Goal: Task Accomplishment & Management: Manage account settings

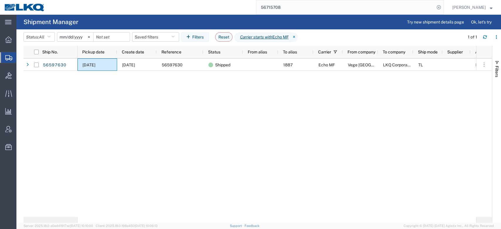
click at [283, 4] on input "56715708" at bounding box center [345, 7] width 179 height 14
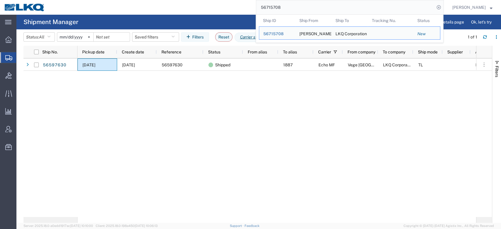
click at [283, 4] on input "56715708" at bounding box center [345, 7] width 179 height 14
paste input "529"
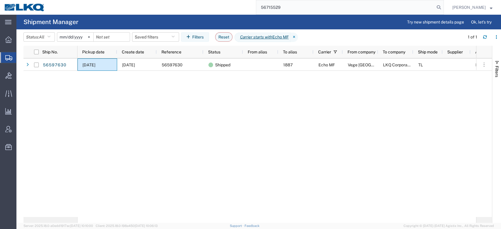
type input "56715529"
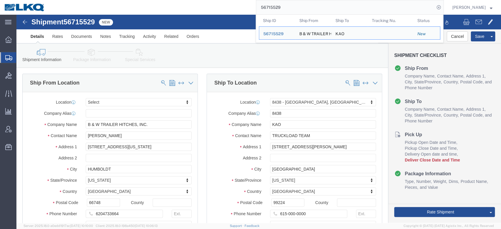
drag, startPoint x: 76, startPoint y: 38, endPoint x: 97, endPoint y: 34, distance: 21.7
click icon
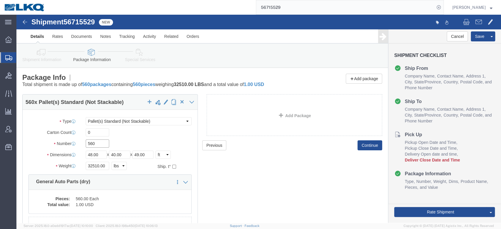
click input "560"
type input "27"
click div "Pieces: 560.00 Each Total value: 1.00 USD"
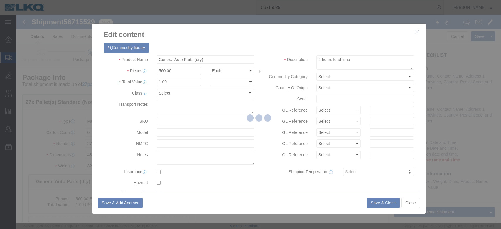
click div
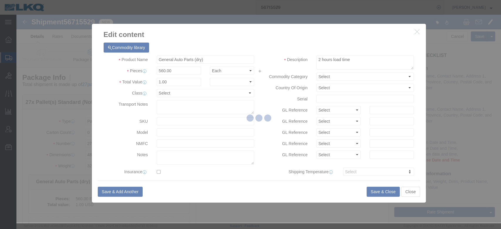
click at [182, 70] on div at bounding box center [258, 119] width 485 height 208
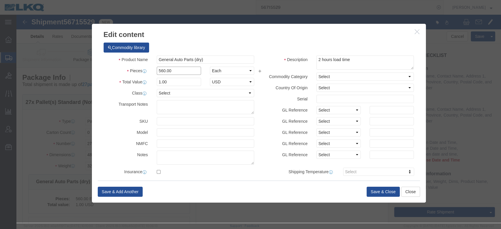
click input "560.00"
type input "27"
type input "0.05"
type input "1"
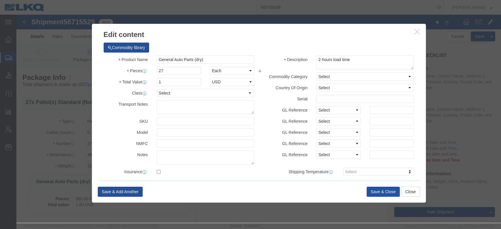
click button "Save & Close"
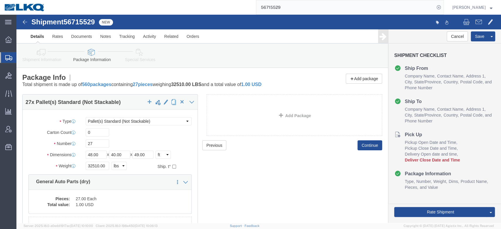
click at [279, 12] on input "56715529" at bounding box center [345, 7] width 179 height 14
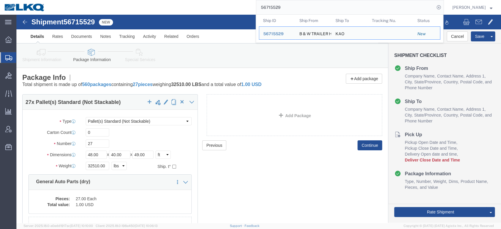
click at [279, 12] on input "56715529" at bounding box center [345, 7] width 179 height 14
paste input "981"
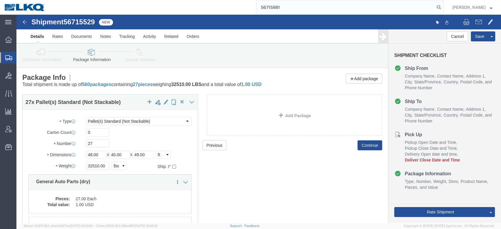
type input "56715981"
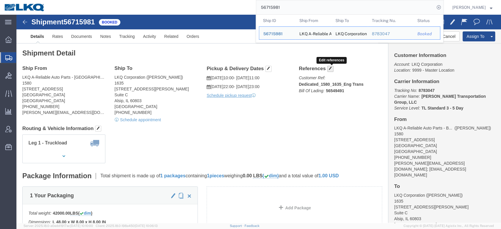
click span "button"
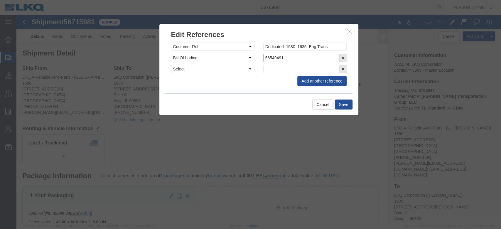
click input "56549491"
paste input "71598"
type input "56715981"
click button "Save"
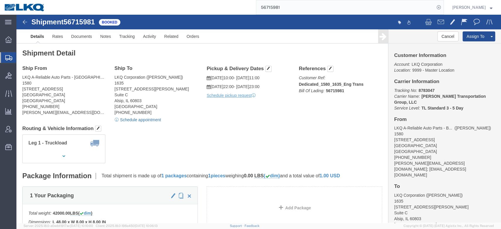
click link "Schedule appointment"
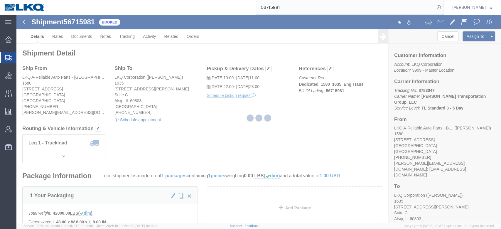
select select
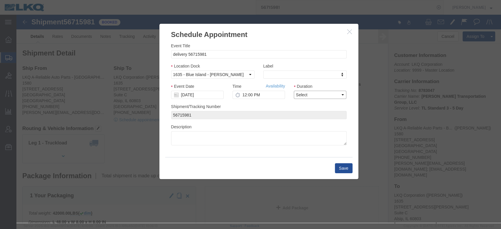
click select "Select 15 min 30 min 45 min 1 hr 2 hr 3 hr 4 hr"
select select "15"
click select "Select 15 min 30 min 45 min 1 hr 2 hr 3 hr 4 hr"
click link "Availability"
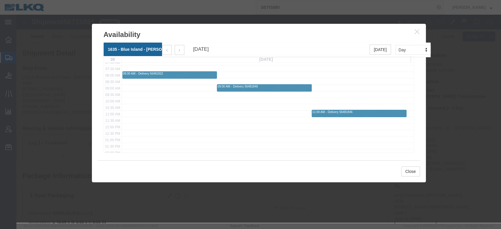
scroll to position [94, 0]
click icon "button"
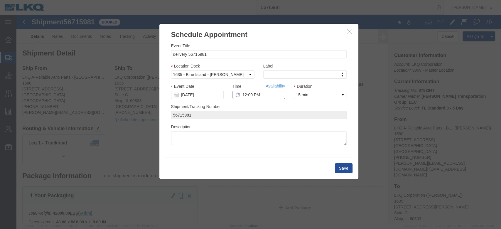
click input "12:00 PM"
type input "1:00 PM"
click button "Save"
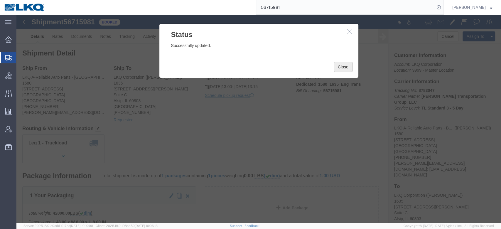
click button "Close"
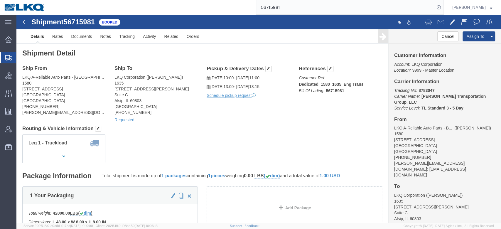
click at [289, 4] on input "56715981" at bounding box center [345, 7] width 179 height 14
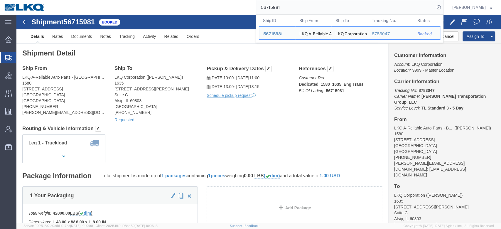
click at [289, 4] on input "56715981" at bounding box center [345, 7] width 179 height 14
paste input "600958"
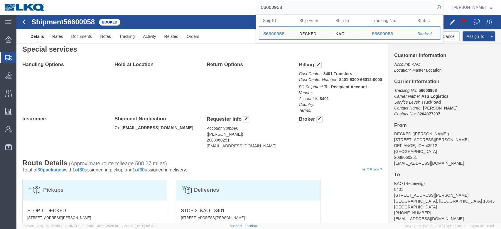
scroll to position [45, 0]
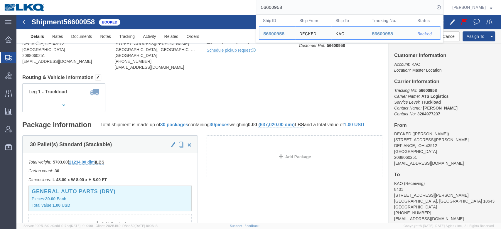
click at [299, 12] on input "56600958" at bounding box center [345, 7] width 179 height 14
paste input "4317"
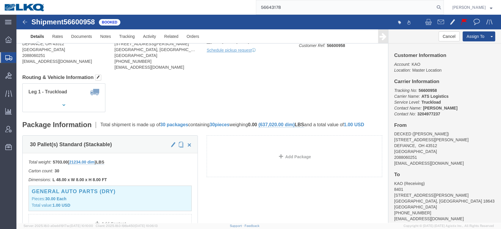
type input "56643178"
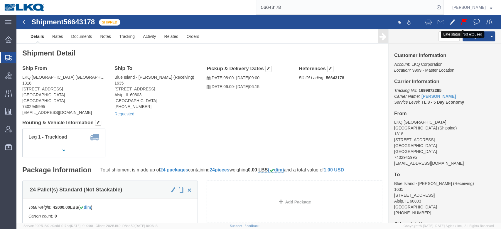
click button
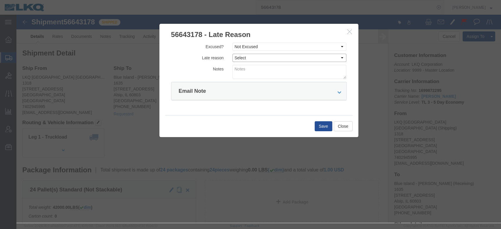
click select "Select Bad Carrier Data Carrier Admin Error Delay Accident Driver Error Lack of…"
select select "DRIVER_ERROR"
click select "Select Bad Carrier Data Carrier Admin Error Delay Accident Driver Error Lack of…"
click textarea
type textarea "Delivery 9/4"
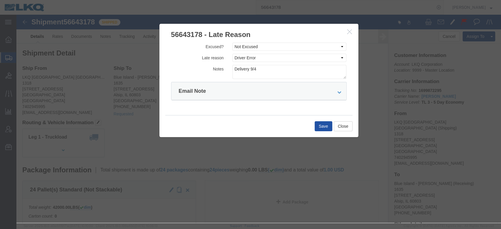
click button "Save"
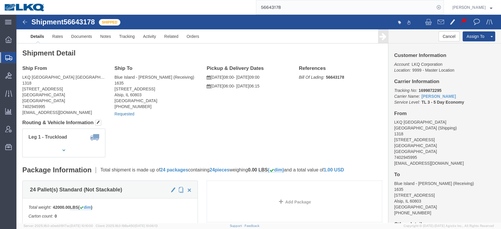
click link "Requested"
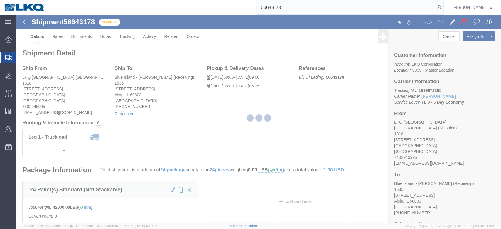
select select "1"
select select
select select "15"
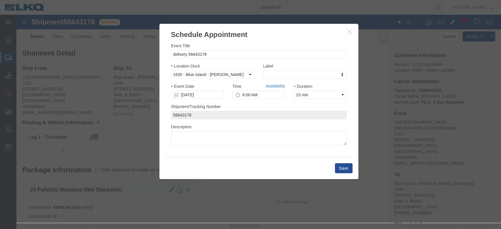
click link "Availability"
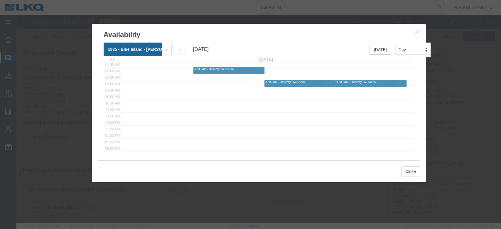
scroll to position [55, 0]
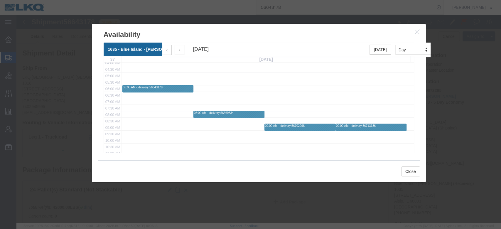
click icon "button"
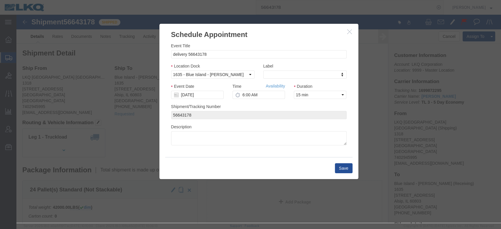
click icon "button"
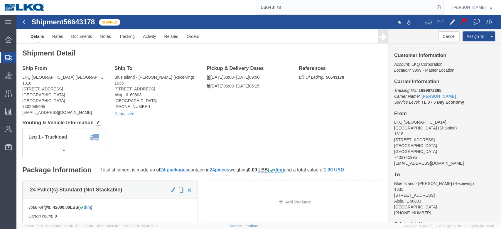
click at [308, 10] on input "56643178" at bounding box center [345, 7] width 179 height 14
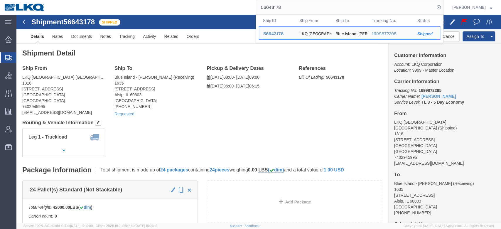
click at [308, 10] on input "56643178" at bounding box center [345, 7] width 179 height 14
paste input "300828"
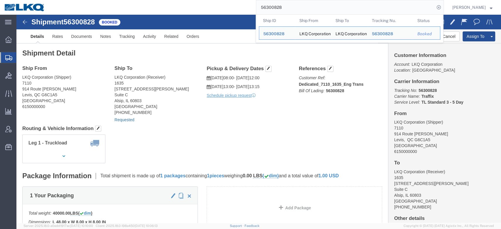
click link "Requested"
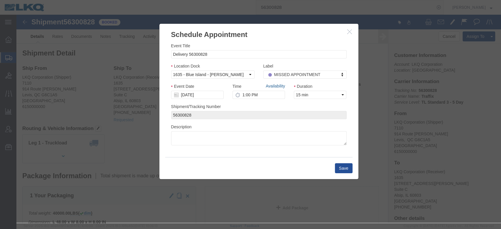
click link "Availability"
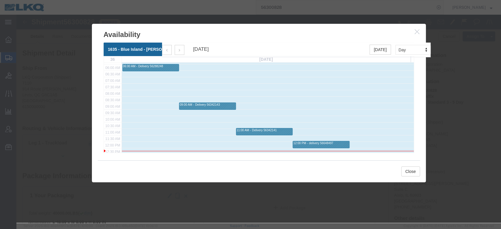
scroll to position [72, 0]
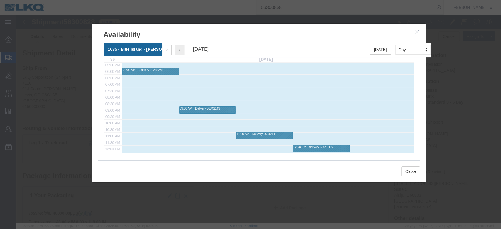
click button "button"
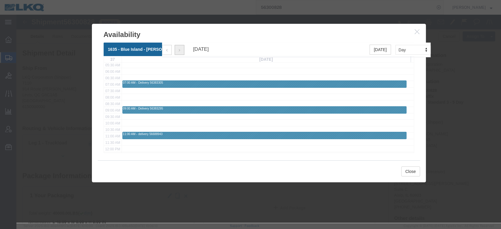
scroll to position [78, 0]
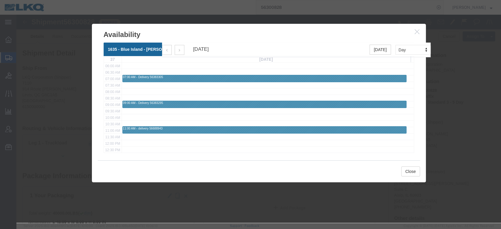
click icon "button"
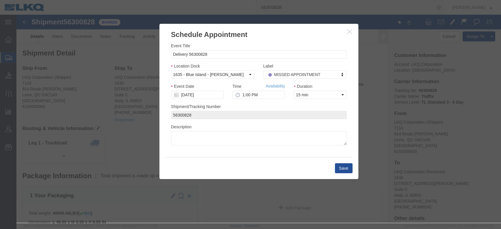
click button "button"
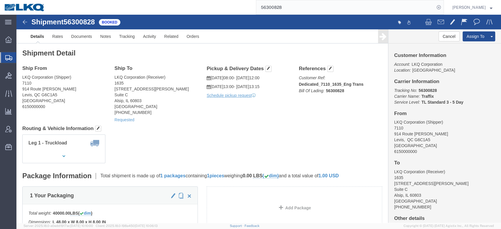
click at [311, 12] on input "56300828" at bounding box center [345, 7] width 179 height 14
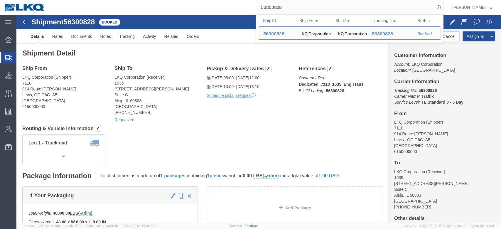
click at [311, 12] on input "56300828" at bounding box center [345, 7] width 179 height 14
paste input "705972"
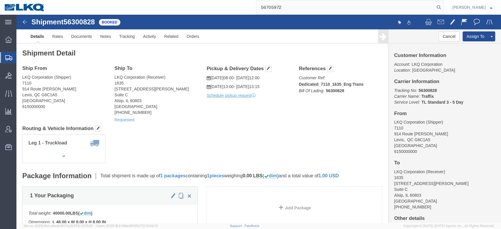
type input "56705972"
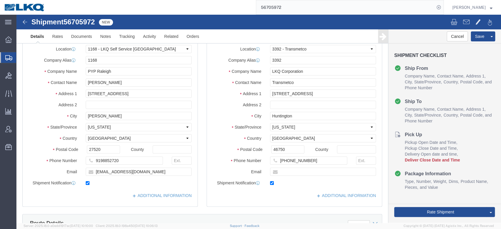
select select "27394"
select select "28018"
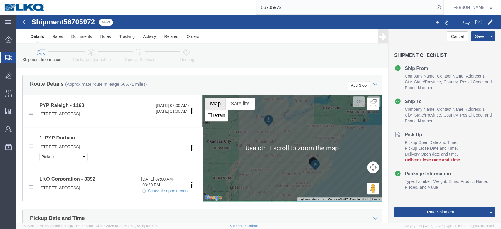
scroll to position [193, 0]
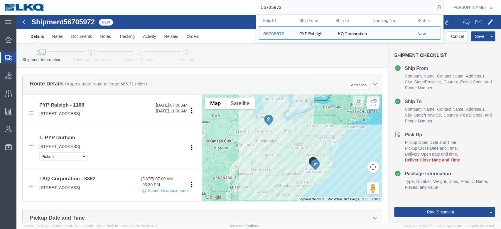
click at [284, 9] on input "56705972" at bounding box center [345, 7] width 179 height 14
paste input "8654"
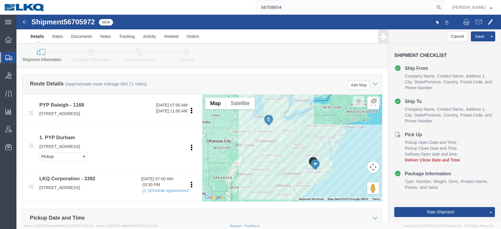
type input "56708654"
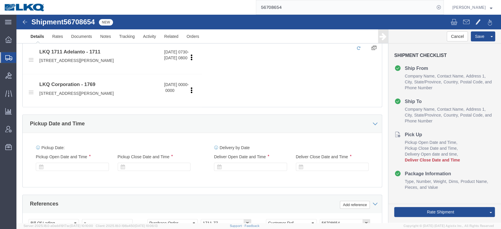
select select "42111"
select select "28716"
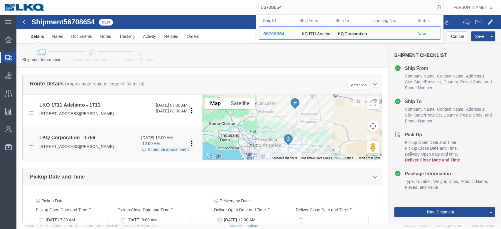
click link "Schedule appointment"
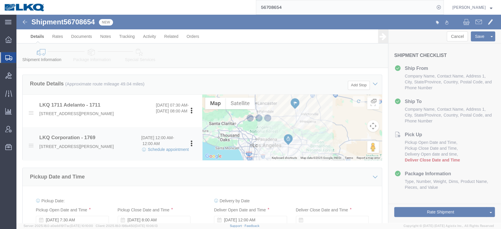
select select
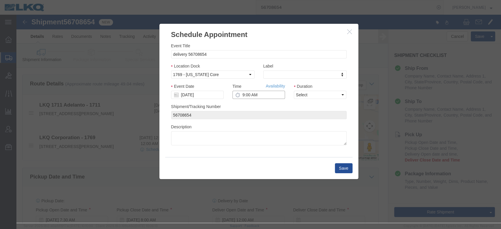
click input "9:00 AM"
type input "10:00 AM"
click select "Select 15 min 30 min 45 min 1 hr 2 hr 3 hr 4 hr"
select select "15"
click select "Select 15 min 30 min 45 min 1 hr 2 hr 3 hr 4 hr"
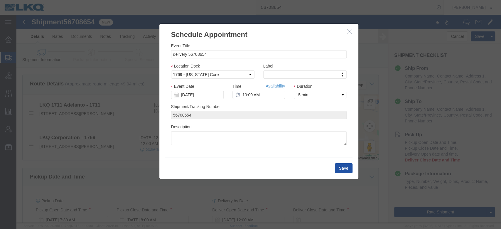
click button "Save"
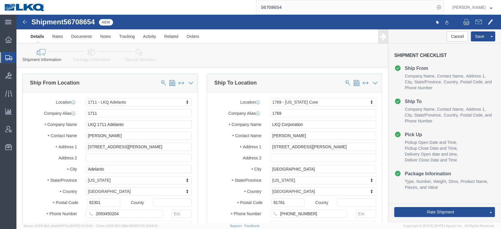
scroll to position [212, 0]
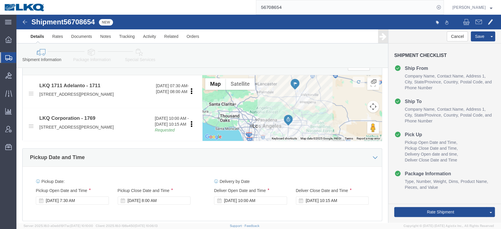
click div "[DATE] 7:30 AM"
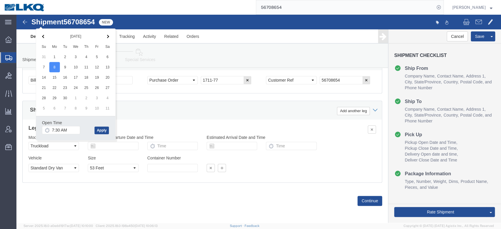
click div "Ship From Location Location 1711 - LKQ [GEOGRAPHIC_DATA] Select My Profile Loca…"
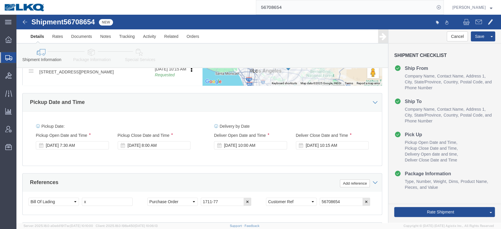
scroll to position [267, 0]
click button "Save"
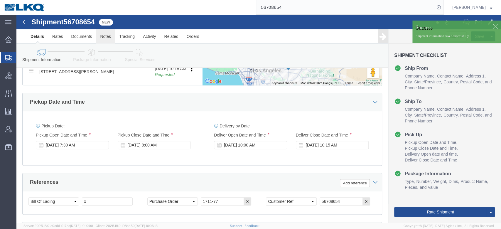
click link "Notes"
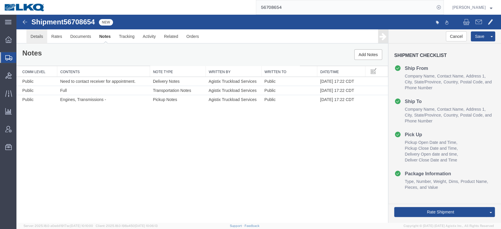
click at [43, 39] on link "Details" at bounding box center [36, 36] width 21 height 14
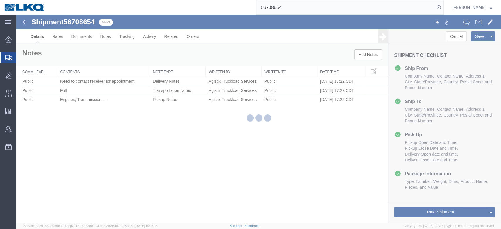
select select "42111"
select select "28716"
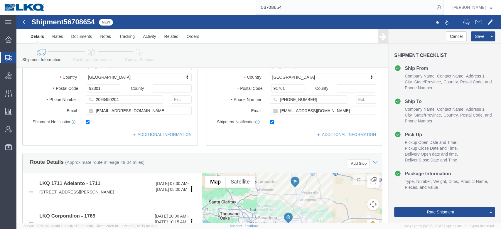
scroll to position [253, 0]
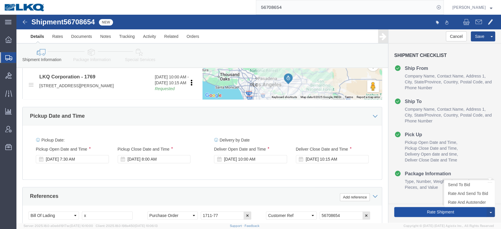
click button "Rate Shipment"
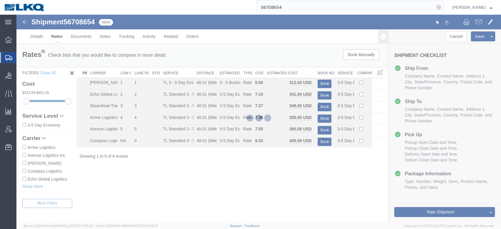
scroll to position [0, 0]
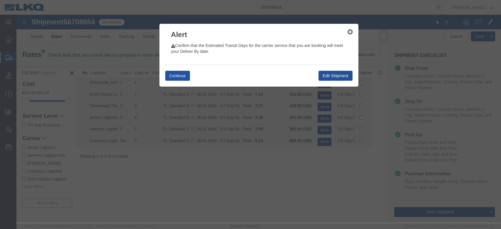
click at [179, 74] on button "Continue" at bounding box center [177, 76] width 25 height 10
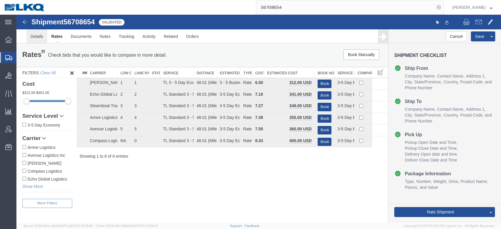
click at [40, 35] on link "Details" at bounding box center [36, 36] width 21 height 14
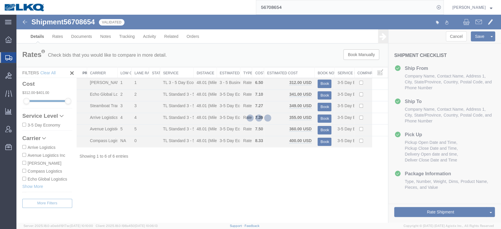
select select "42111"
select select "28716"
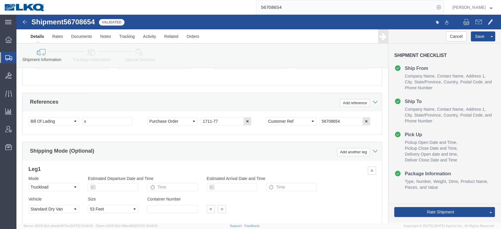
scroll to position [347, 0]
click input "x"
paste input "56708654"
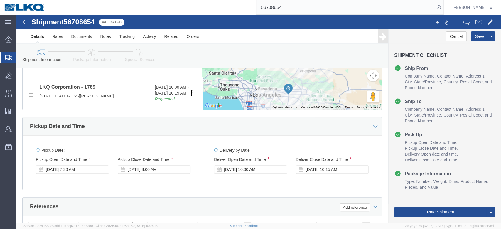
scroll to position [223, 0]
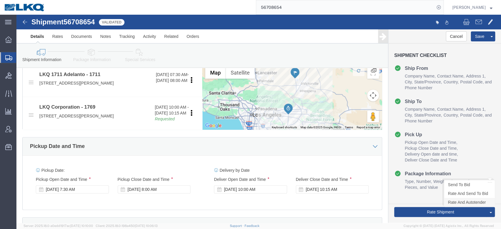
type input "56708654"
click link "Rate And Autotender"
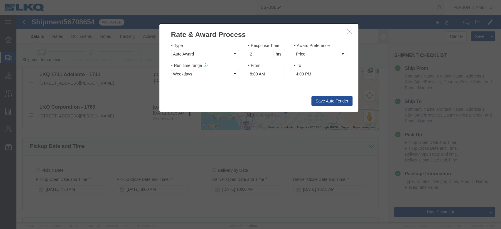
type input "2"
click input "2"
click select "Price Carrier Rank"
select select "LANE_RANK"
click select "Price Carrier Rank"
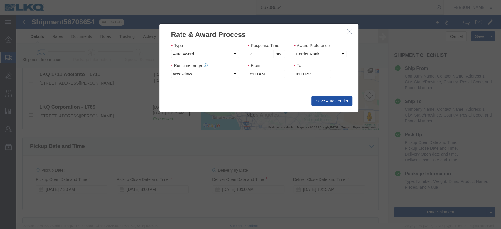
click button "Save Auto-Tender"
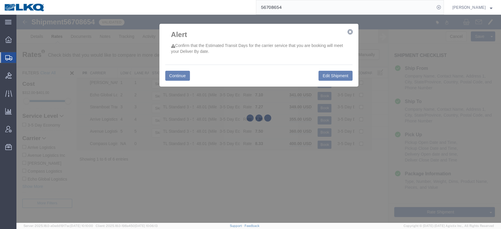
scroll to position [0, 0]
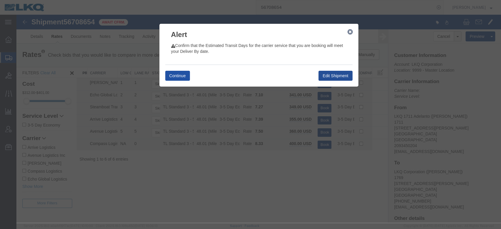
click at [184, 75] on button "Continue" at bounding box center [177, 76] width 25 height 10
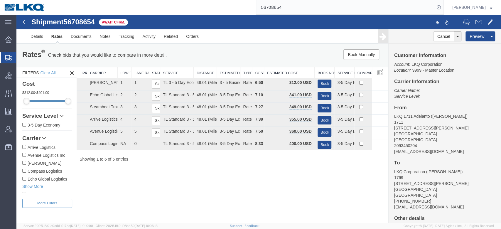
click at [281, 13] on input "56708654" at bounding box center [345, 7] width 179 height 14
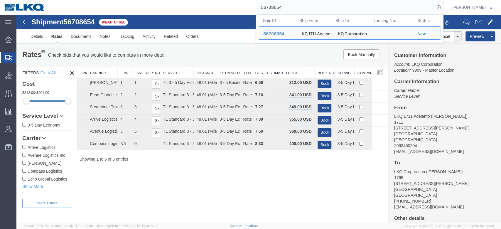
click at [281, 13] on input "56708654" at bounding box center [345, 7] width 179 height 14
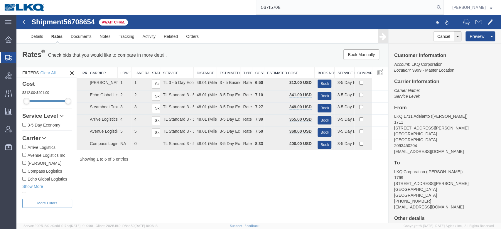
type input "56715708"
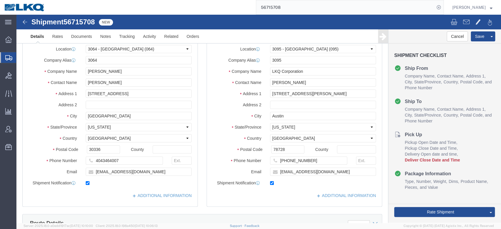
select select "27790"
select select "27832"
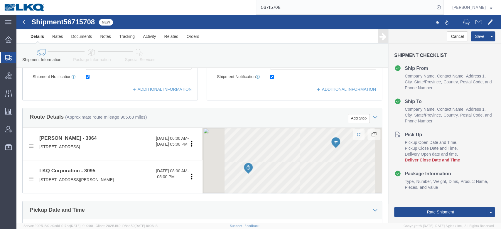
scroll to position [243, 0]
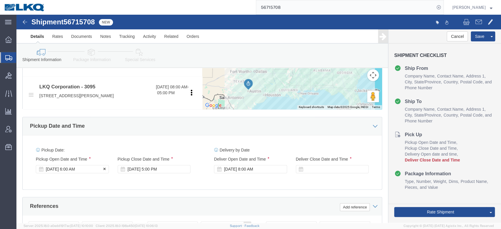
click div "[DATE] 6:00 AM"
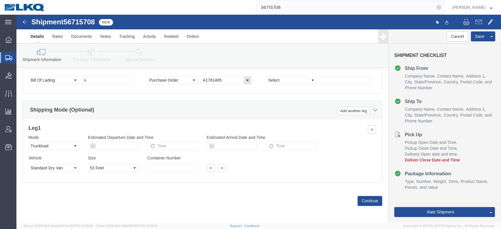
click div "Shipping Mode (Optional) Add another leg"
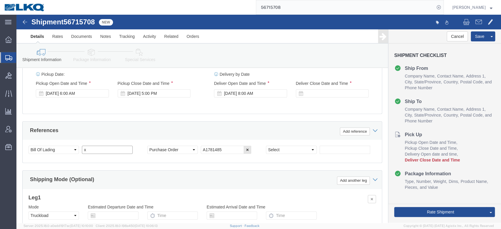
click input "x"
click span "56715708"
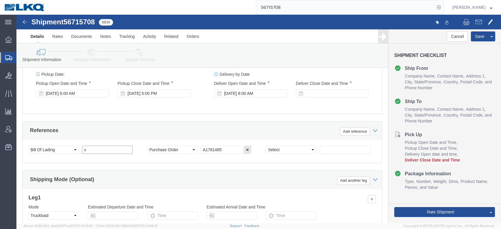
click input "x"
paste input "56715708"
type input "56715708"
click select "Select Account Type Activity ID Airline Appointment Number ASN Batch Request # …"
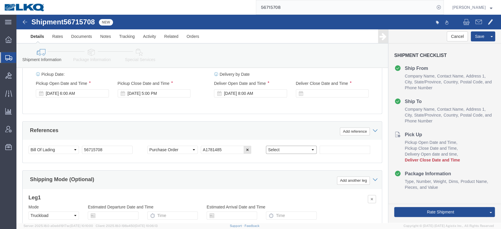
select select "GENERAL"
click select "Select Account Type Activity ID Airline Appointment Number ASN Batch Request # …"
type input "DROP TRAILER REQUIRED"
click link "Special Services"
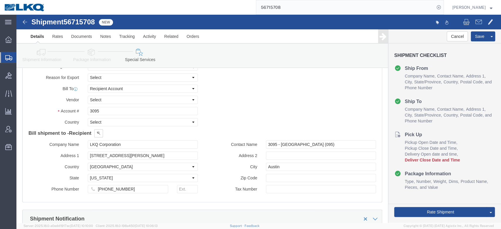
scroll to position [696, 0]
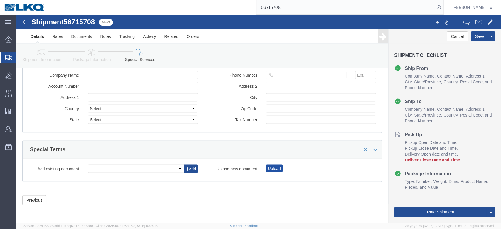
click button "Upload"
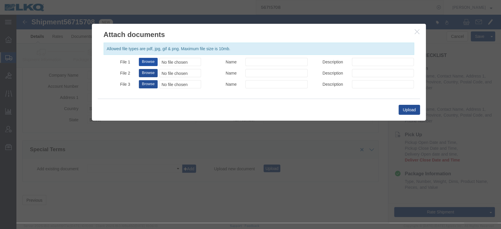
click button "Browse"
type input "C:\fakepath\Drop Trailer Required.jpg"
click input "Name"
click input "DROP TRAILER REQUIRED"
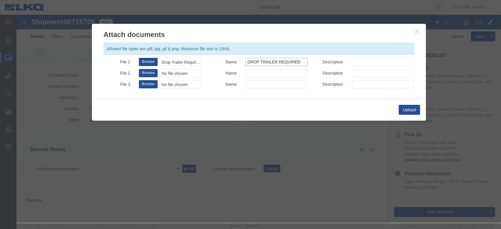
click input "DROP TRAILER REQUIRED"
type input "DROP TRAILER REQUIRED"
click input "Description"
paste input "DROP TRAILER REQUIRED"
type input "DROP TRAILER REQUIRED"
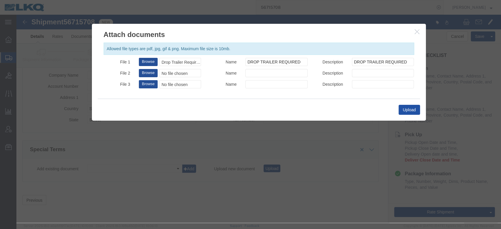
click button "Upload"
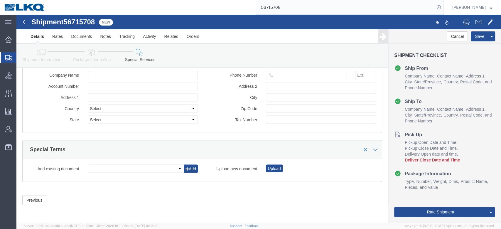
click link "Details"
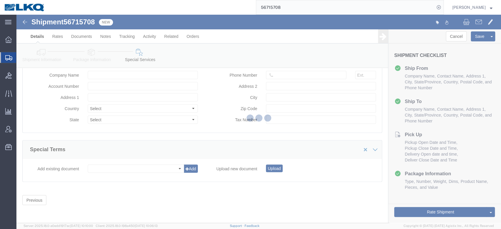
select select "27790"
select select "27832"
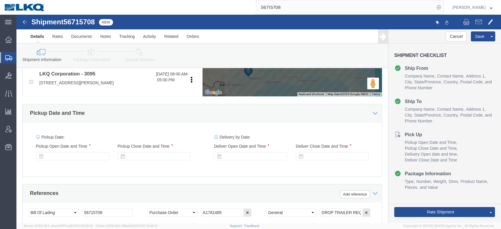
scroll to position [257, 0]
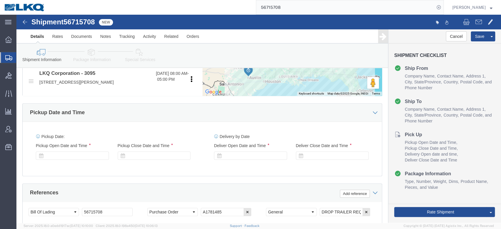
click link "Details"
click div
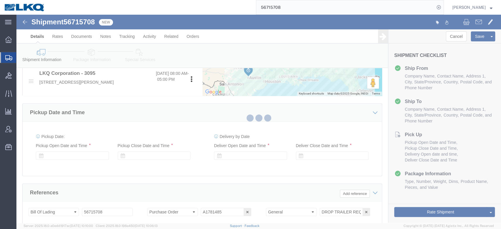
select select "27790"
select select "27832"
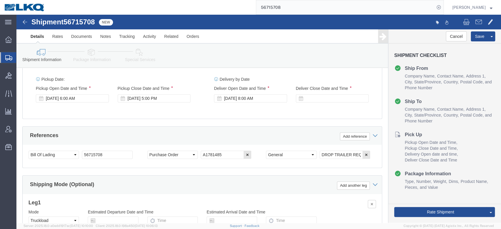
scroll to position [314, 0]
click div "[DATE] 8:00 AM"
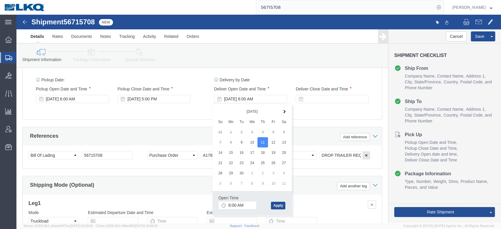
click div "References Add reference"
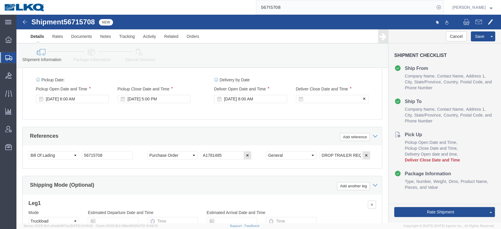
click div
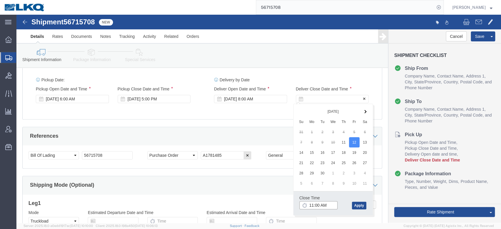
type input "12:00 PM"
click button "Apply"
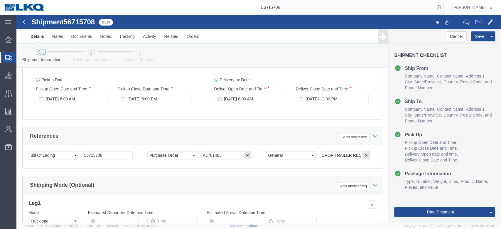
click div "References Add reference"
click button "Save"
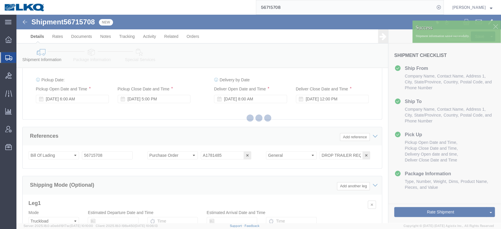
click at [143, 54] on div at bounding box center [258, 119] width 485 height 208
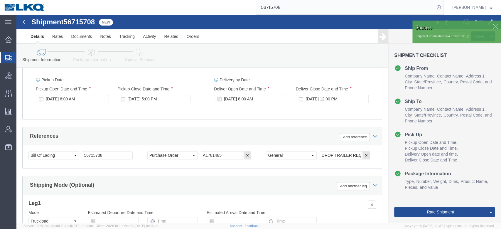
drag, startPoint x: 143, startPoint y: 54, endPoint x: 127, endPoint y: 40, distance: 22.0
click icon
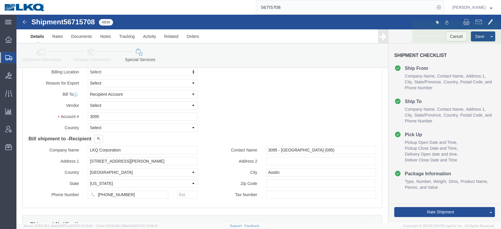
scroll to position [718, 0]
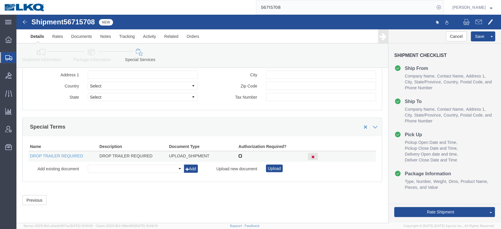
click input "checkbox"
checkbox input "true"
click icon
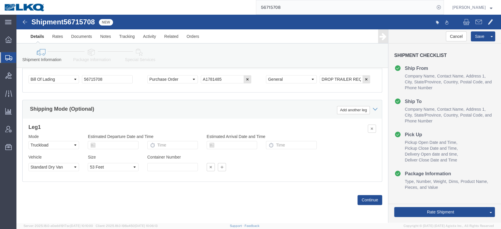
scroll to position [388, 0]
click input "56715708"
click div "Shipping Mode (Optional) Add another leg"
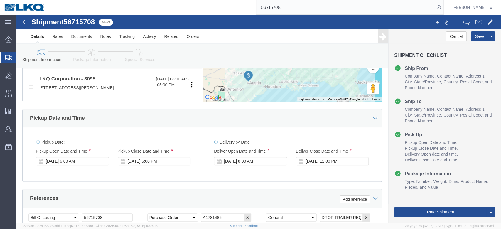
scroll to position [251, 0]
click link "Notes"
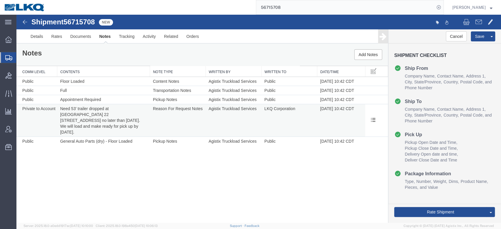
drag, startPoint x: 88, startPoint y: 126, endPoint x: 60, endPoint y: 110, distance: 32.7
click at [60, 110] on td "Need 53' trailer dropped at [GEOGRAPHIC_DATA] 22 [STREET_ADDRESS] no later than…" at bounding box center [103, 120] width 93 height 33
copy span "Need 53' trailer dropped at [GEOGRAPHIC_DATA] 22 [STREET_ADDRESS] no later than…"
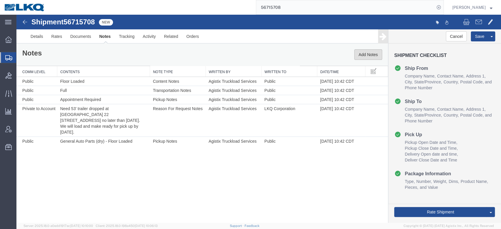
click at [367, 55] on button "Add Notes" at bounding box center [368, 54] width 28 height 11
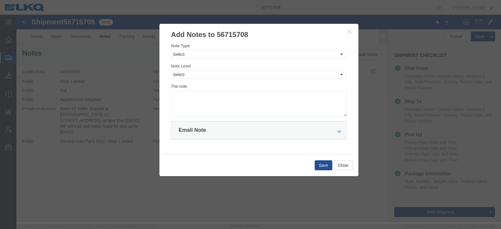
click at [200, 50] on div "Note Type Select Approval Bid Notes Carrier Change Notes Claim Notes Content Ha…" at bounding box center [259, 51] width 176 height 16
click at [198, 55] on select "Select Approval Bid Notes Carrier Change Notes Claim Notes Content Hazmat Notes…" at bounding box center [259, 54] width 176 height 8
select select "BID_NOTES"
click at [171, 50] on select "Select Approval Bid Notes Carrier Change Notes Claim Notes Content Hazmat Notes…" at bounding box center [259, 54] width 176 height 8
click at [187, 74] on select "Select Private to Account Private to Vendor Public" at bounding box center [259, 74] width 176 height 8
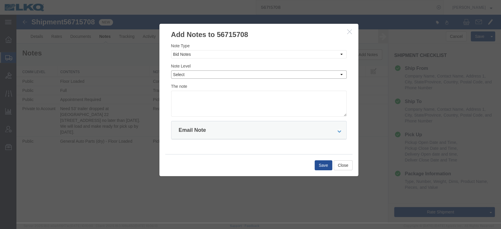
select select "PUBLIC"
click at [171, 70] on select "Select Private to Account Private to Vendor Public" at bounding box center [259, 74] width 176 height 8
click at [188, 102] on textarea at bounding box center [259, 104] width 176 height 26
paste textarea "Need 53' trailer dropped at [GEOGRAPHIC_DATA] 22 [STREET_ADDRESS] no later than…"
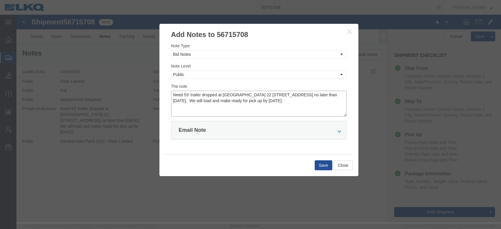
click at [259, 95] on textarea "Need 53' trailer dropped at [GEOGRAPHIC_DATA] 22 [STREET_ADDRESS] no later than…" at bounding box center [259, 104] width 176 height 26
click at [321, 95] on textarea "Need 53' trailer dropped at [GEOGRAPHIC_DATA] 22 [STREET_ADDRESS] no later than…" at bounding box center [259, 104] width 176 height 26
click at [302, 104] on textarea "Need 53' trailer dropped at [GEOGRAPHIC_DATA] 22 [STREET_ADDRESS] on [DATE]. We…" at bounding box center [259, 104] width 176 height 26
drag, startPoint x: 173, startPoint y: 93, endPoint x: 190, endPoint y: 111, distance: 24.5
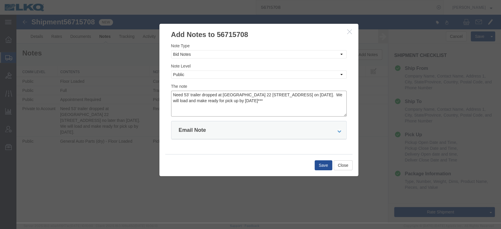
click at [174, 93] on textarea "Need 53' trailer dropped at [GEOGRAPHIC_DATA] 22 [STREET_ADDRESS] on [DATE]. We…" at bounding box center [259, 104] width 176 height 26
type textarea "***Need 53' trailer dropped at [GEOGRAPHIC_DATA] 22 [STREET_ADDRESS] on [DATE].…"
click at [322, 162] on button "Save" at bounding box center [324, 165] width 18 height 10
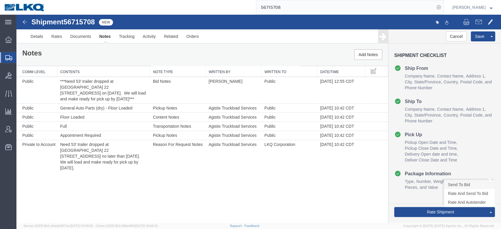
click at [454, 188] on link "Send To Bid" at bounding box center [469, 184] width 51 height 9
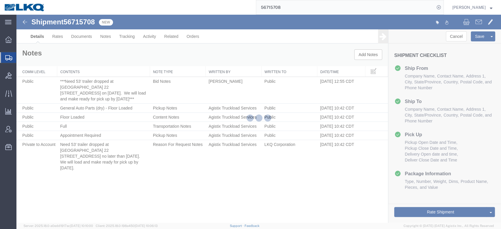
select select "27790"
select select "27832"
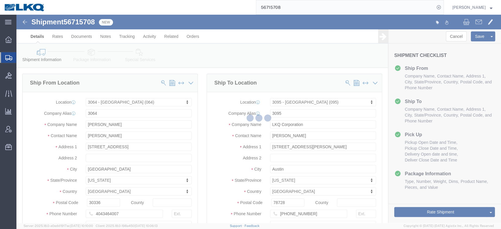
select select "TL"
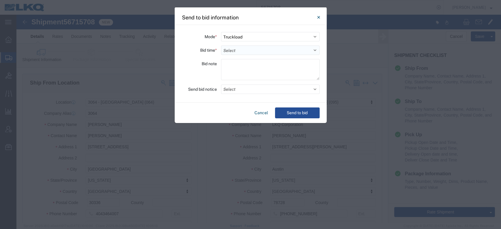
click at [237, 51] on select "Select 30 Min (Rush) 1 Hour (Rush) 2 Hours (Rush) 4 Hours (Rush) 8 Hours (Rush)…" at bounding box center [270, 50] width 99 height 9
select select "12"
click at [221, 46] on select "Select 30 Min (Rush) 1 Hour (Rush) 2 Hours (Rush) 4 Hours (Rush) 8 Hours (Rush)…" at bounding box center [270, 50] width 99 height 9
click at [238, 90] on button "Select" at bounding box center [270, 89] width 99 height 9
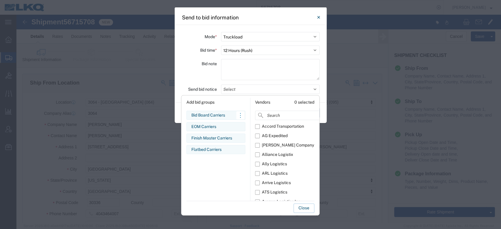
click at [204, 114] on div "Bid Board Carriers" at bounding box center [215, 115] width 49 height 6
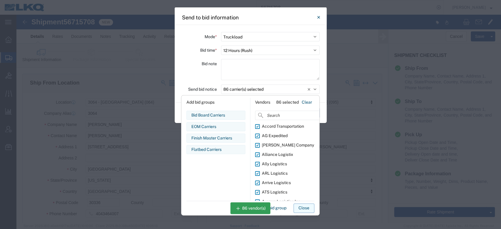
click at [301, 211] on button "Close" at bounding box center [304, 207] width 21 height 9
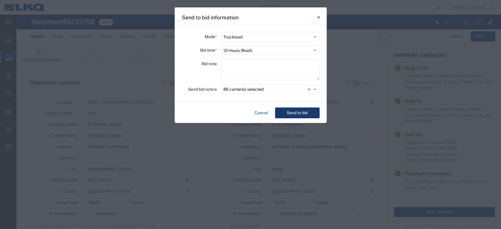
click at [302, 116] on button "Send to bid" at bounding box center [297, 112] width 45 height 11
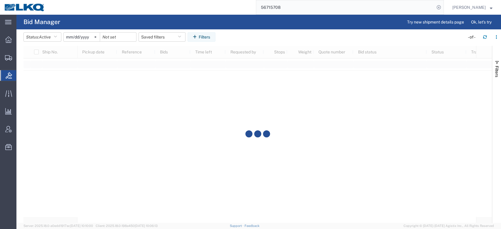
click at [278, 12] on input "56715708" at bounding box center [345, 7] width 179 height 14
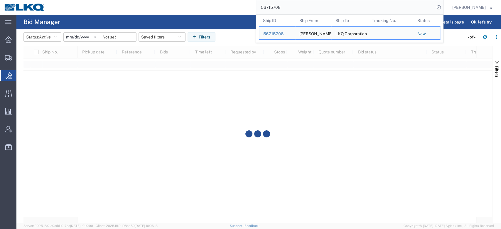
click at [278, 12] on input "56715708" at bounding box center [345, 7] width 179 height 14
paste input "3389"
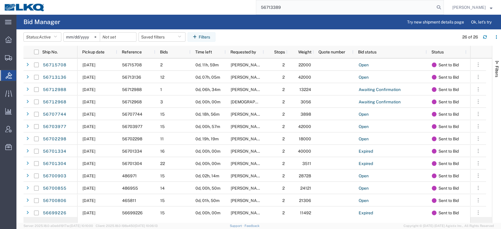
type input "56713389"
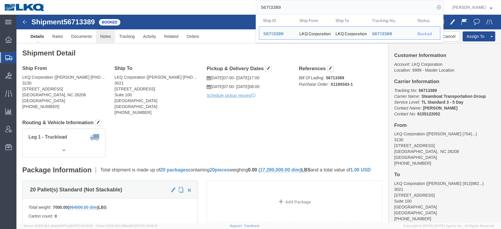
click link "Notes"
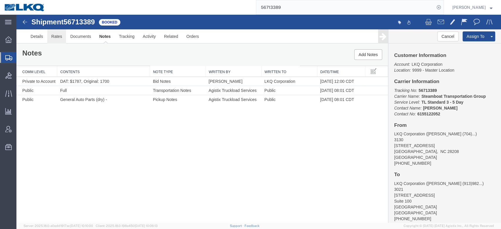
click at [57, 34] on link "Rates" at bounding box center [56, 36] width 19 height 14
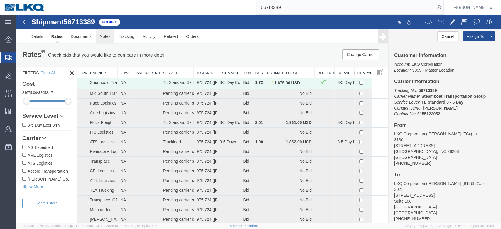
click at [100, 33] on link "Notes" at bounding box center [105, 36] width 19 height 14
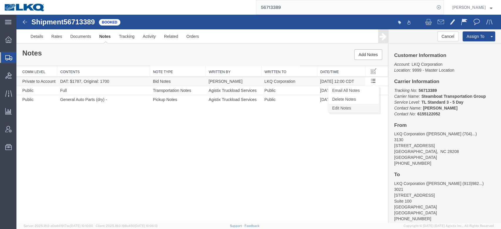
click at [368, 107] on link "Edit Notes" at bounding box center [353, 108] width 51 height 9
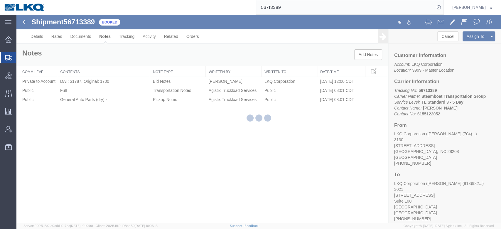
select select "BID_NOTES"
select select "PRIVATE_TO_ACCOUNT"
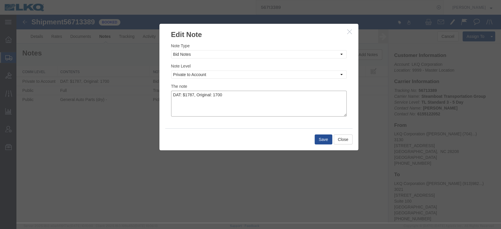
click at [213, 93] on textarea "DAT: $1787, Original: 1700" at bounding box center [259, 104] width 176 height 26
type textarea "DAT: $1787, Original: $1700"
click at [317, 139] on button "Save" at bounding box center [324, 139] width 18 height 10
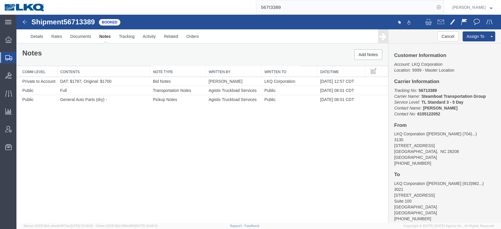
click at [277, 8] on input "56713389" at bounding box center [345, 7] width 179 height 14
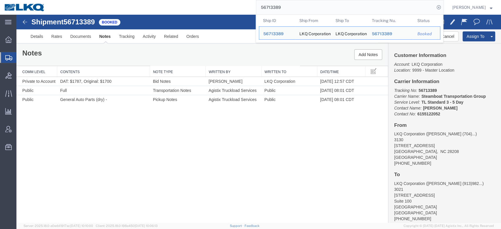
click at [277, 8] on input "56713389" at bounding box center [345, 7] width 179 height 14
paste input "7728"
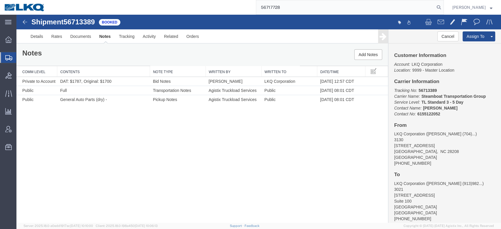
type input "56717728"
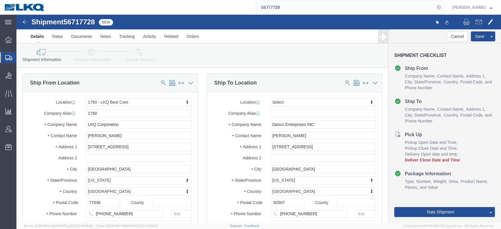
select select "27634"
select select
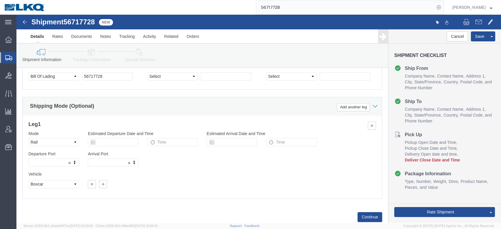
scroll to position [386, 0]
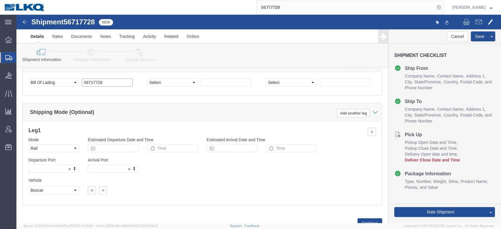
click input "56717728"
type input "x"
click div "Shipping Mode (Optional) Add another leg"
click button "Save"
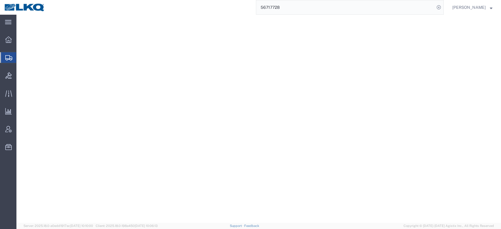
select select "27634"
select select
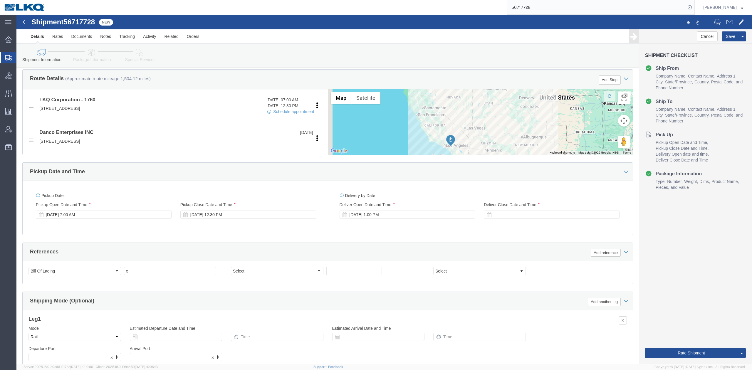
scroll to position [192, 0]
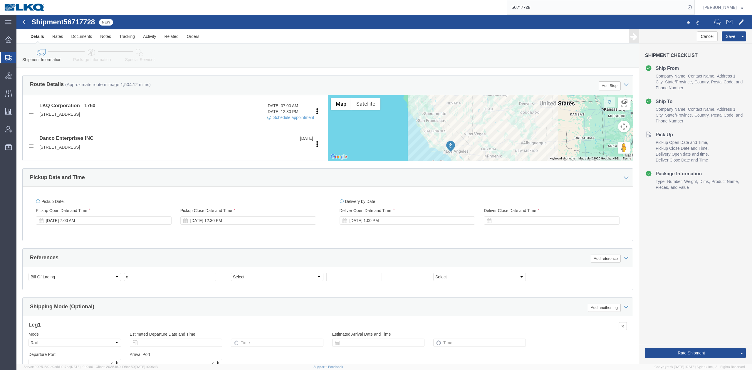
click at [501, 11] on input "56717728" at bounding box center [596, 7] width 179 height 14
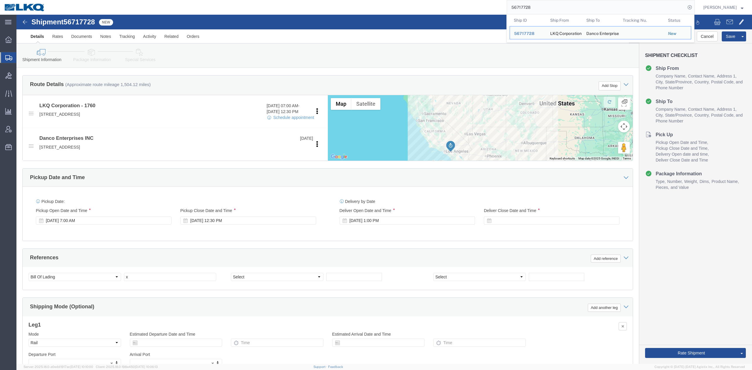
click at [501, 11] on input "56717728" at bounding box center [596, 7] width 179 height 14
paste input "300828"
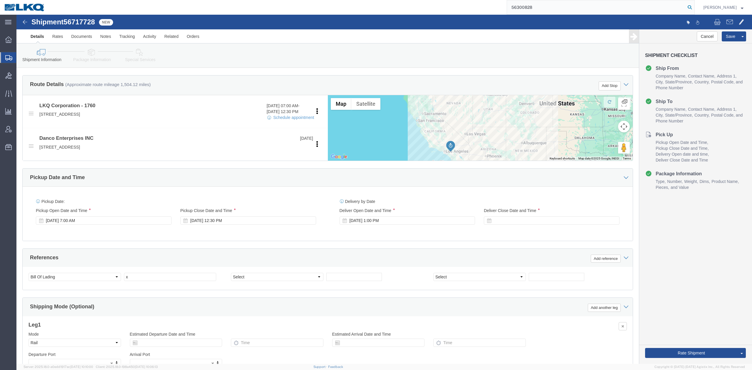
click at [501, 8] on icon at bounding box center [689, 7] width 8 height 8
type input "56300828"
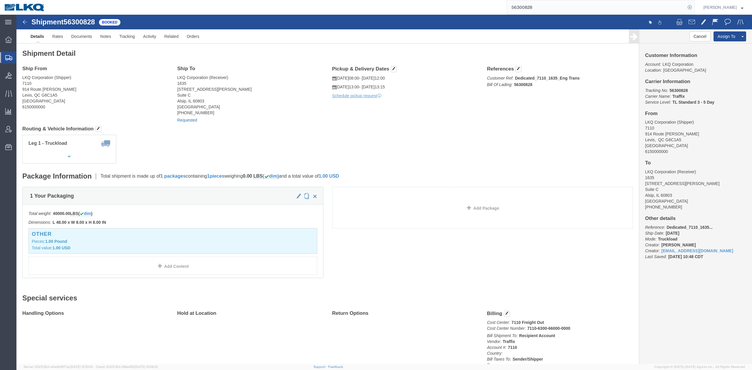
click link "Requested"
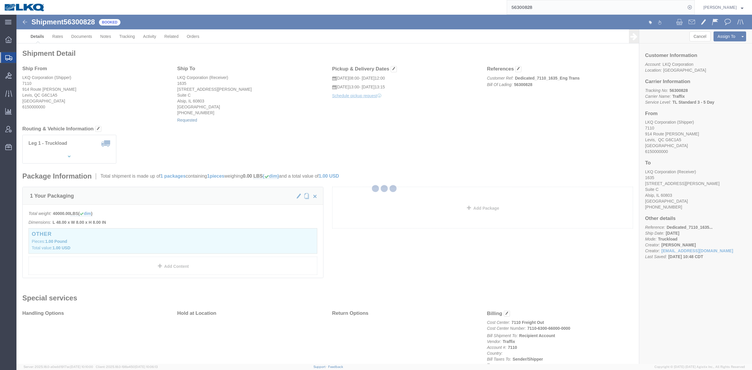
select select "1"
select select "100"
select select "15"
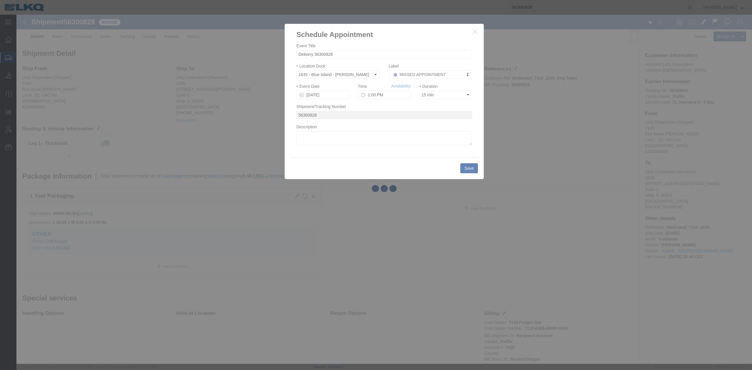
click at [334, 98] on div at bounding box center [383, 189] width 735 height 349
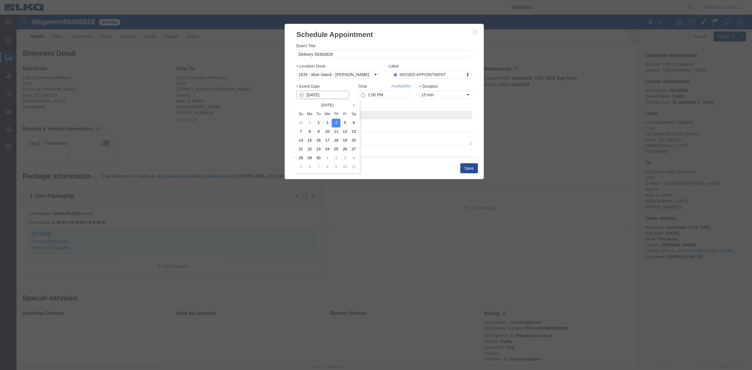
click input "[DATE]"
click td "8"
click link "Availability"
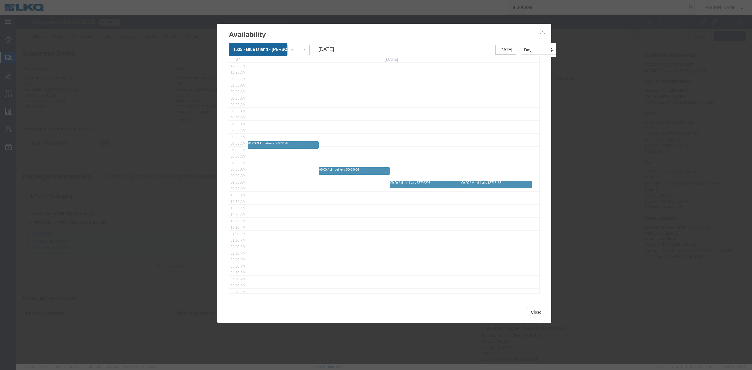
click button "button"
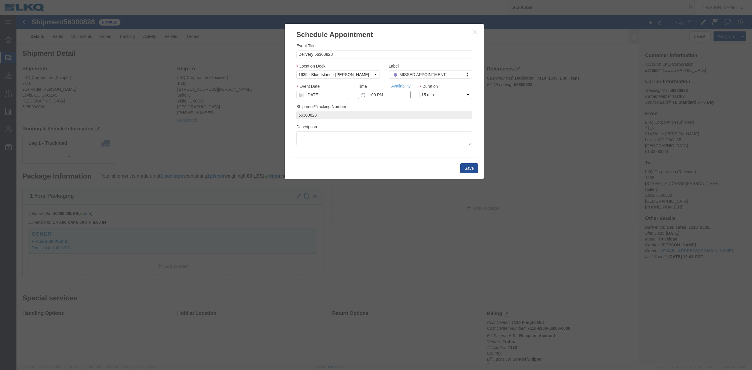
click input "1:00 PM"
type input "7:00 AM"
click button "Save"
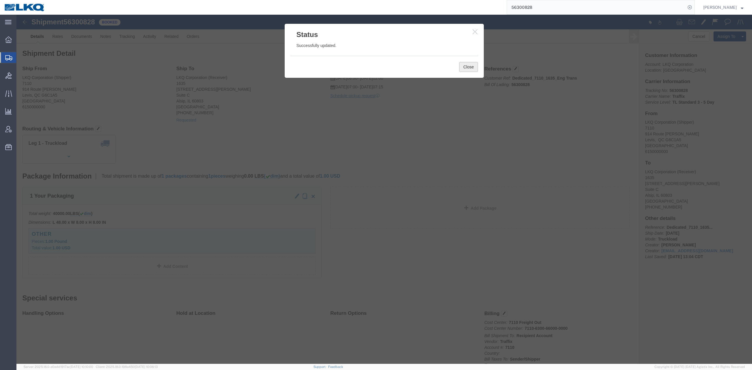
drag, startPoint x: 452, startPoint y: 48, endPoint x: 443, endPoint y: 50, distance: 9.0
click button "Close"
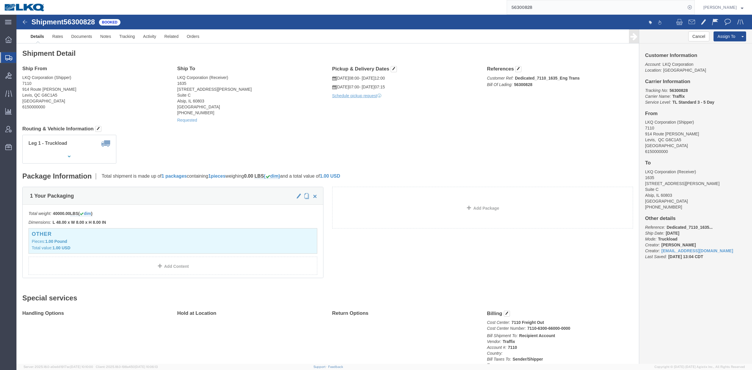
click at [501, 8] on input "56300828" at bounding box center [596, 7] width 179 height 14
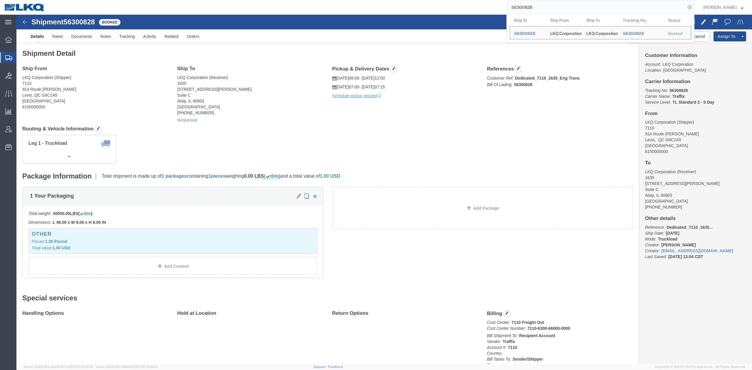
paste input "701334"
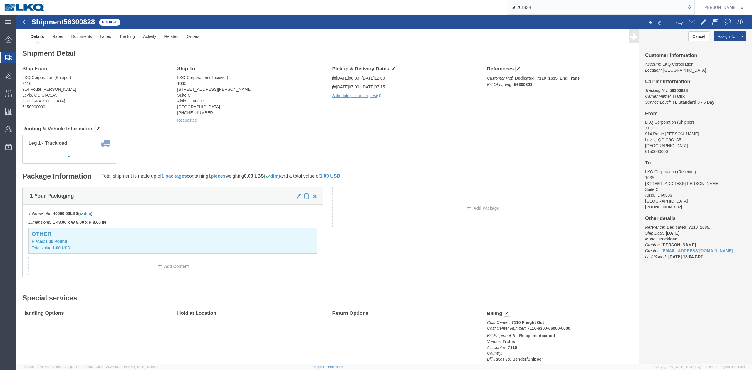
type input "56701334"
drag, startPoint x: 698, startPoint y: 6, endPoint x: 696, endPoint y: 12, distance: 6.3
click at [501, 7] on icon at bounding box center [689, 7] width 8 height 8
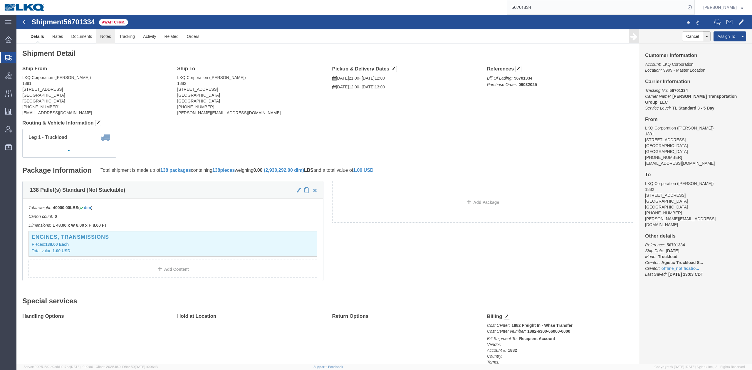
click link "Notes"
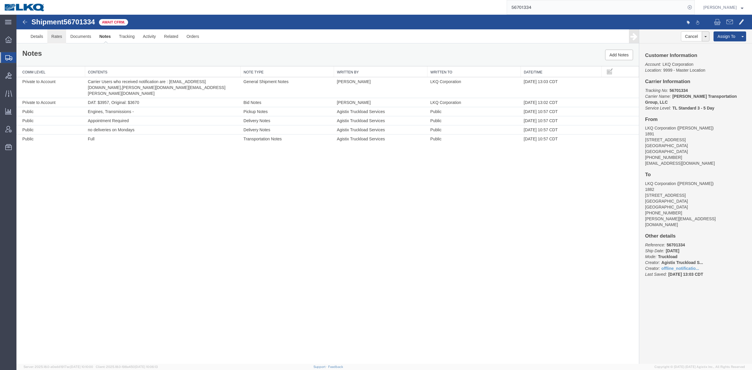
click at [59, 37] on link "Rates" at bounding box center [56, 36] width 19 height 14
